Goal: Task Accomplishment & Management: Manage account settings

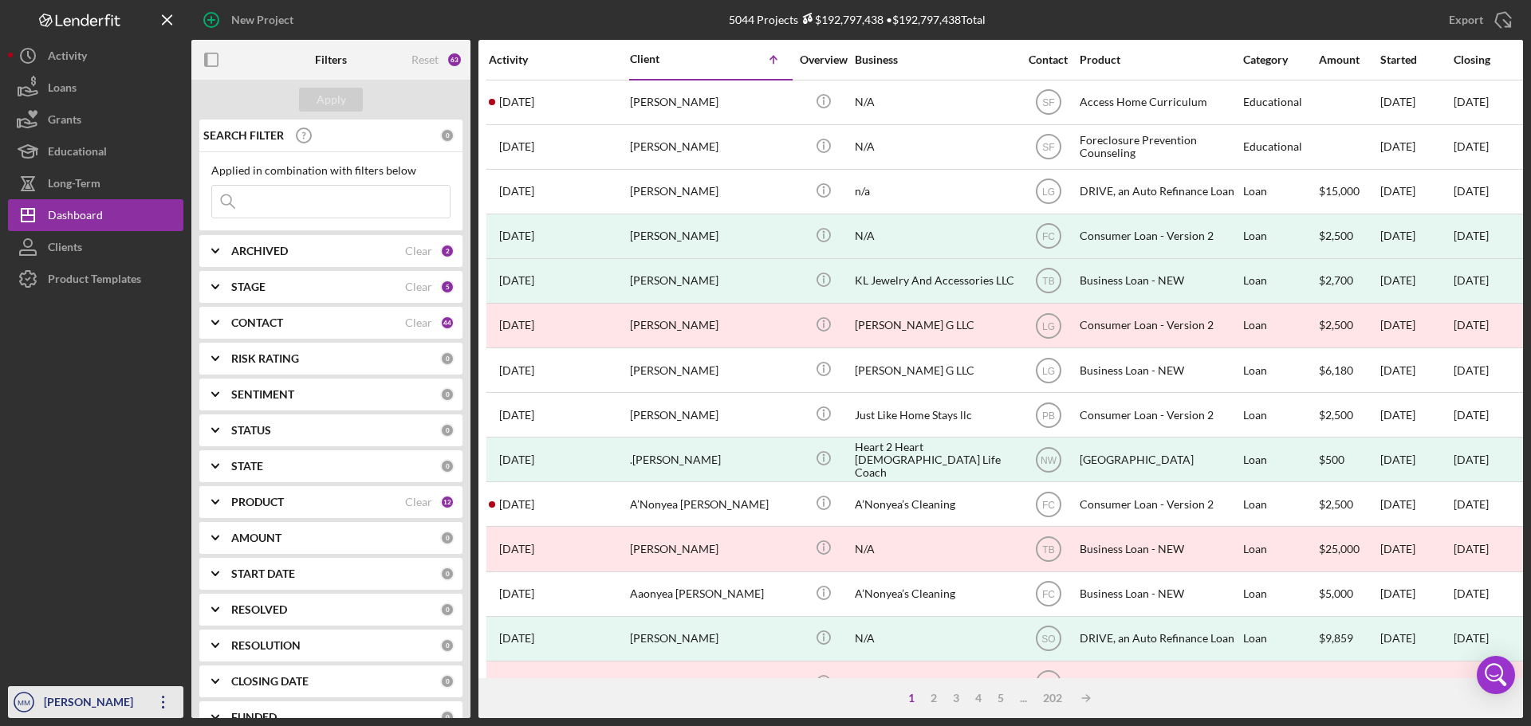
click at [162, 694] on icon "Icon/Overflow" at bounding box center [163, 702] width 40 height 40
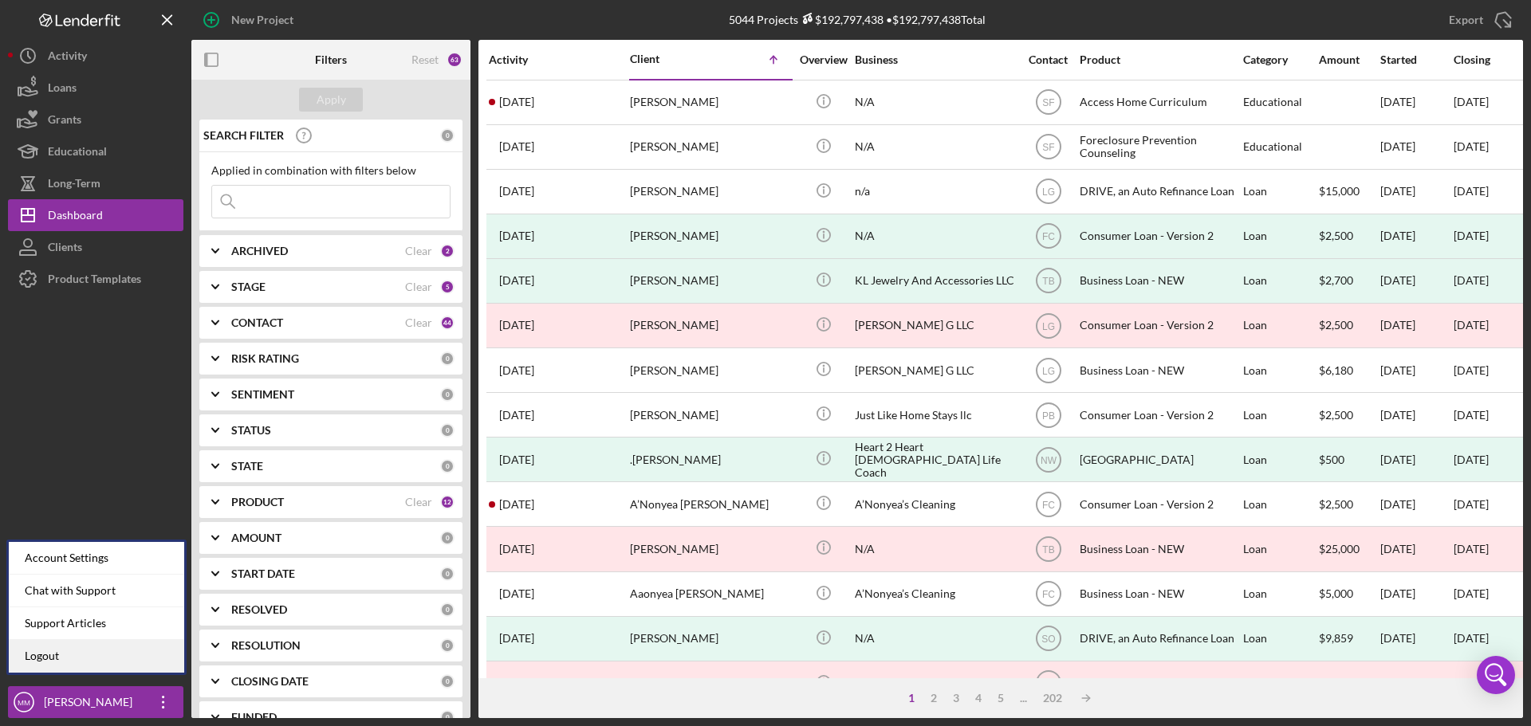
click at [85, 662] on link "Logout" at bounding box center [96, 656] width 175 height 33
